Goal: Information Seeking & Learning: Check status

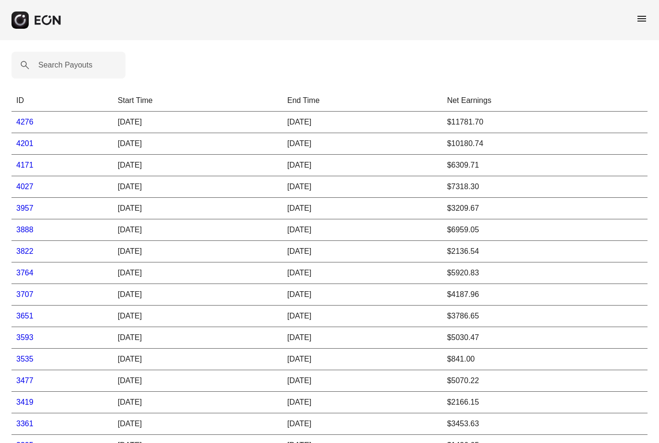
click at [25, 121] on link "4276" at bounding box center [24, 122] width 17 height 8
drag, startPoint x: 604, startPoint y: 3, endPoint x: 0, endPoint y: 0, distance: 604.2
click at [0, 0] on html "menu Search Payouts ID Start Time End Time Net Earnings 4276 07/14/25 07/30/25 …" at bounding box center [329, 245] width 659 height 490
click at [26, 125] on link "4276" at bounding box center [24, 122] width 17 height 8
click at [26, 144] on link "4201" at bounding box center [24, 143] width 17 height 8
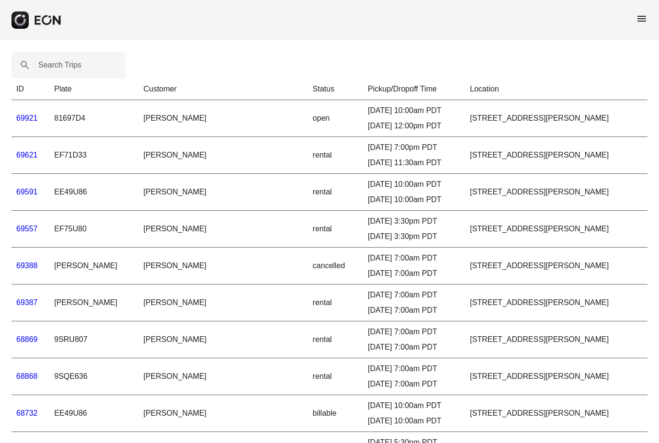
click at [643, 19] on span "menu" at bounding box center [641, 18] width 11 height 11
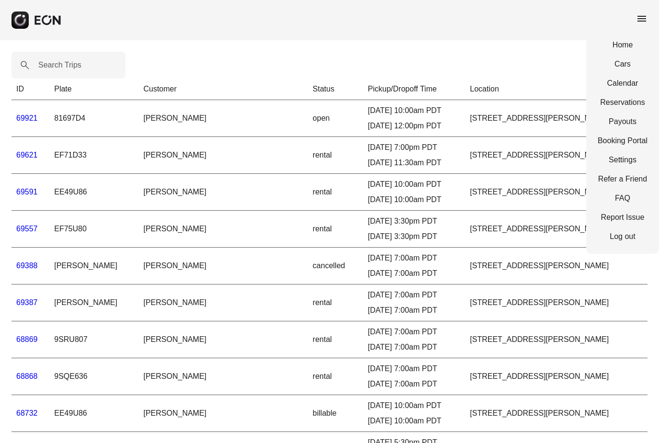
click at [22, 117] on link "69921" at bounding box center [27, 118] width 22 height 8
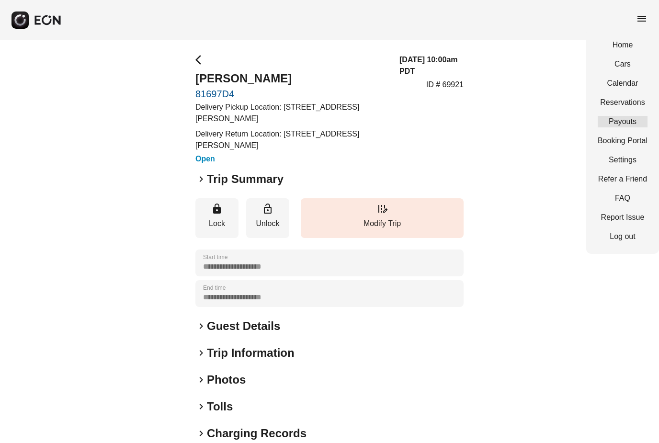
click at [626, 123] on link "Payouts" at bounding box center [623, 121] width 50 height 11
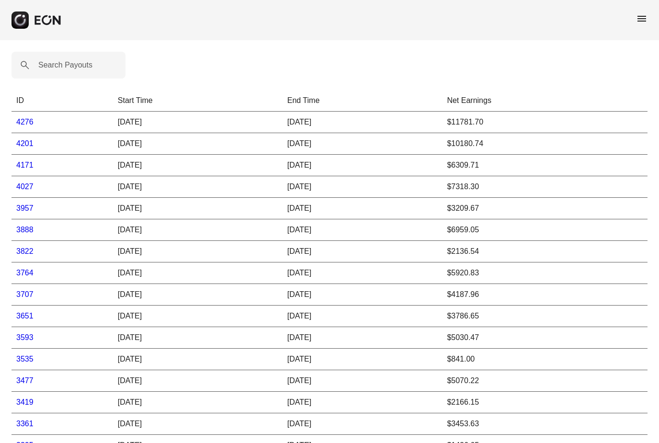
click at [23, 125] on link "4276" at bounding box center [24, 122] width 17 height 8
